Goal: Task Accomplishment & Management: Use online tool/utility

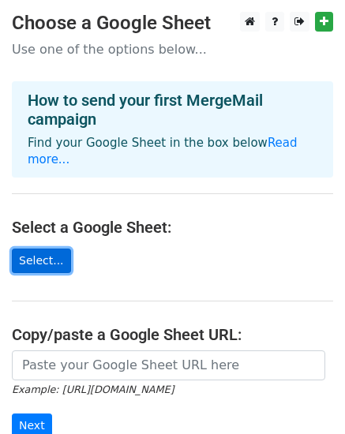
click at [49, 248] on link "Select..." at bounding box center [41, 260] width 59 height 24
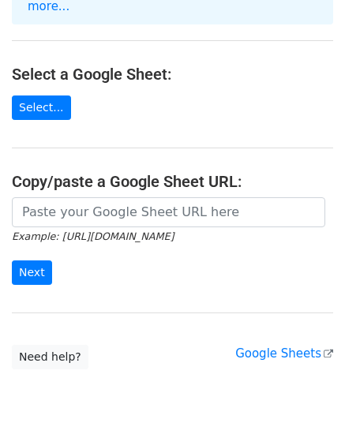
scroll to position [184, 0]
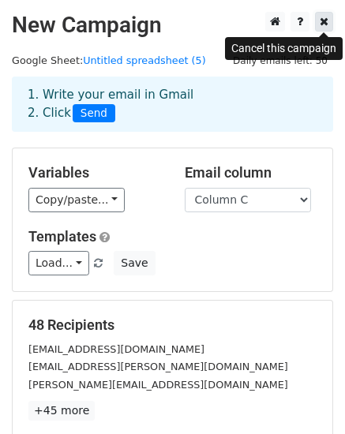
click at [328, 25] on link at bounding box center [324, 22] width 18 height 20
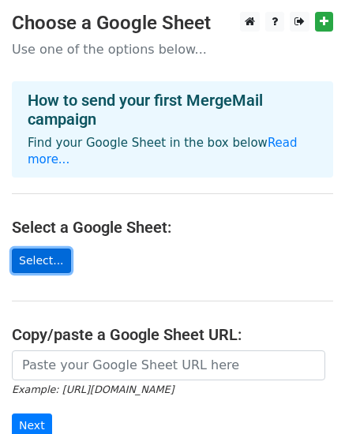
click at [35, 248] on link "Select..." at bounding box center [41, 260] width 59 height 24
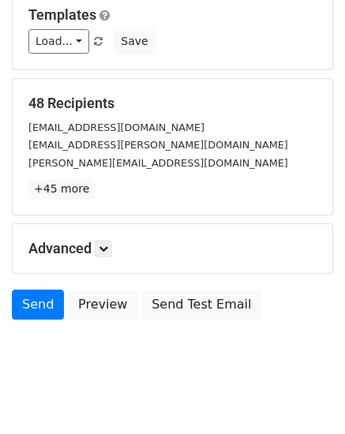
scroll to position [241, 0]
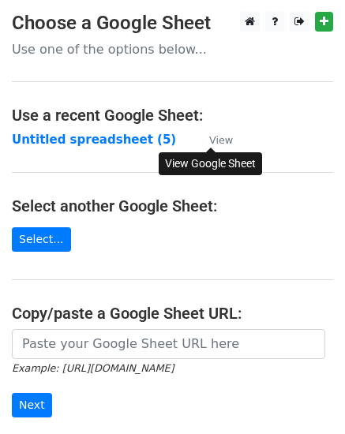
click at [225, 140] on small "View" at bounding box center [221, 140] width 24 height 12
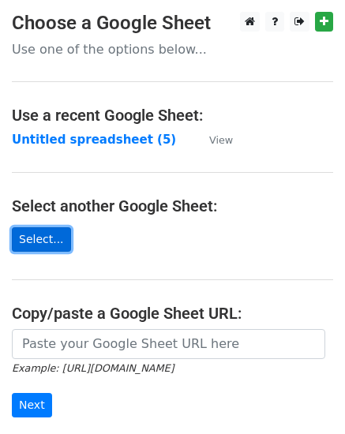
click at [46, 247] on link "Select..." at bounding box center [41, 239] width 59 height 24
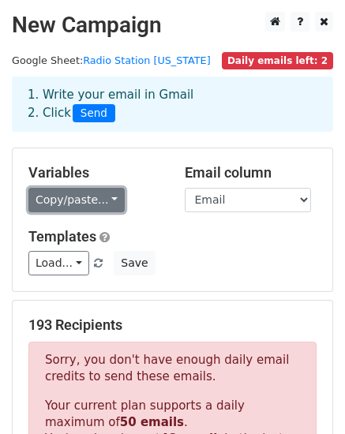
click at [95, 197] on link "Copy/paste..." at bounding box center [76, 200] width 96 height 24
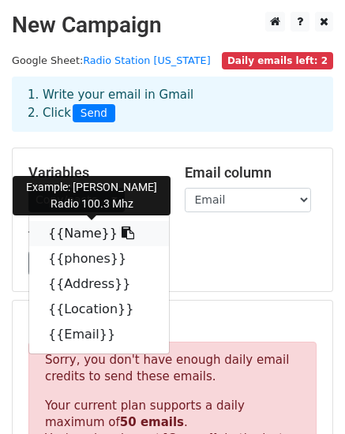
click at [98, 226] on link "{{Name}}" at bounding box center [99, 233] width 140 height 25
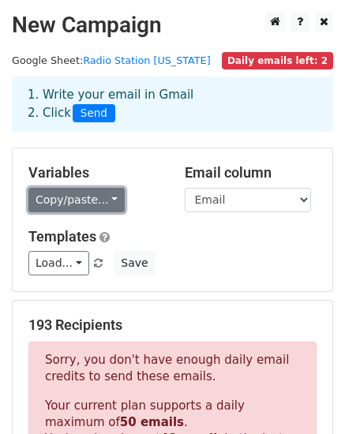
click at [105, 199] on link "Copy/paste..." at bounding box center [76, 200] width 96 height 24
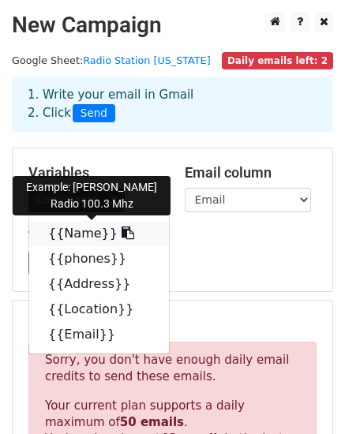
click at [74, 237] on link "{{Name}}" at bounding box center [99, 233] width 140 height 25
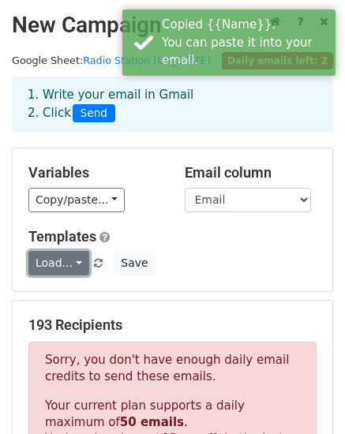
click at [74, 255] on link "Load..." at bounding box center [58, 263] width 61 height 24
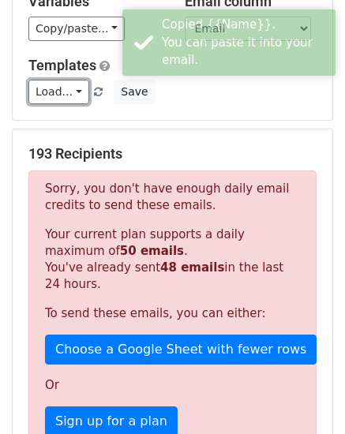
scroll to position [184, 0]
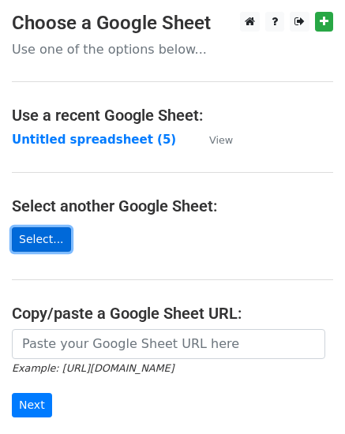
click at [42, 242] on link "Select..." at bounding box center [41, 239] width 59 height 24
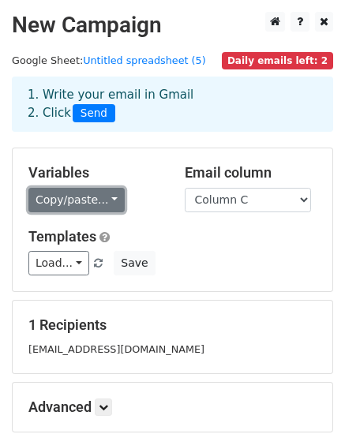
click at [102, 201] on link "Copy/paste..." at bounding box center [76, 200] width 96 height 24
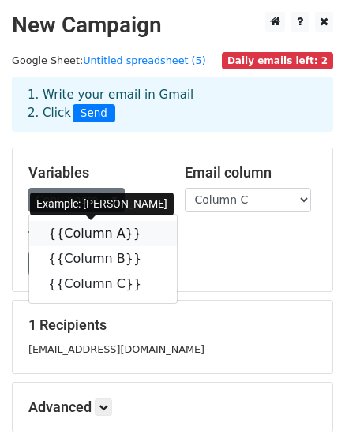
click at [96, 234] on link "{{Column A}}" at bounding box center [102, 233] width 147 height 25
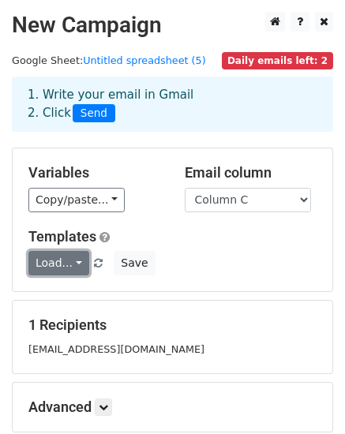
click at [73, 264] on link "Load..." at bounding box center [58, 263] width 61 height 24
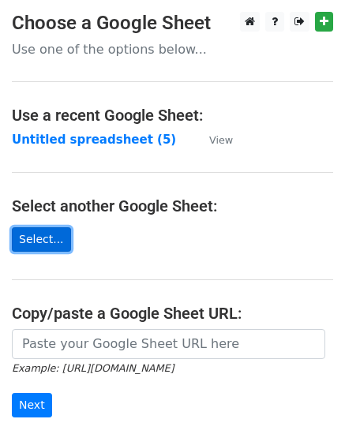
click at [35, 235] on link "Select..." at bounding box center [41, 239] width 59 height 24
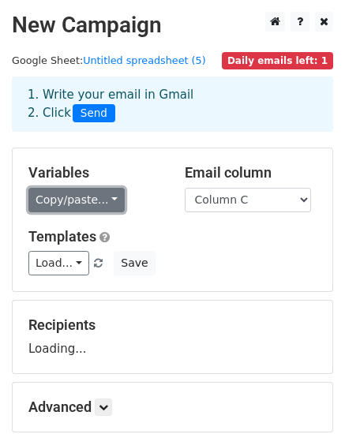
click at [102, 192] on link "Copy/paste..." at bounding box center [76, 200] width 96 height 24
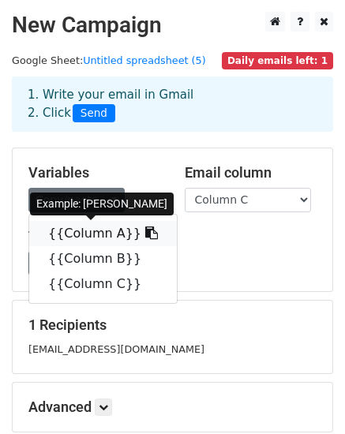
click at [145, 232] on icon at bounding box center [151, 232] width 13 height 13
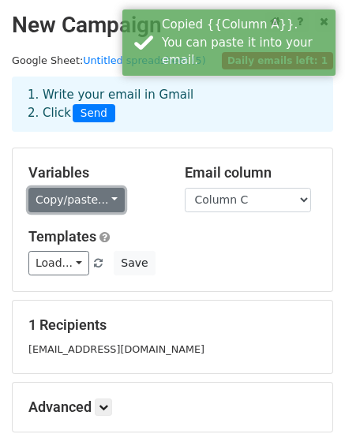
click at [66, 201] on link "Copy/paste..." at bounding box center [76, 200] width 96 height 24
